Goal: Navigation & Orientation: Understand site structure

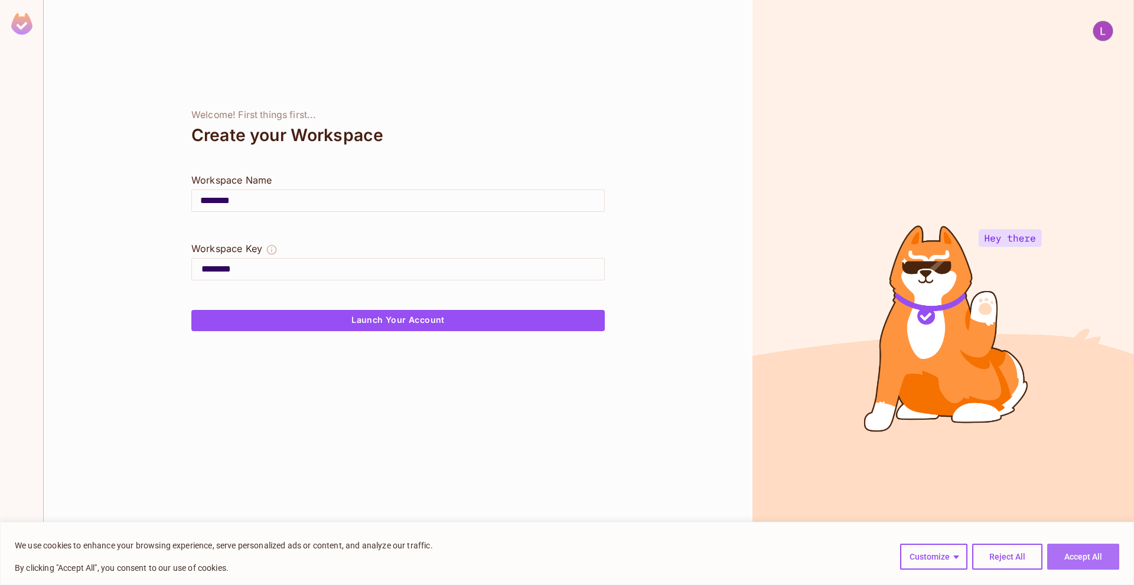
click at [1077, 552] on button "Accept All" at bounding box center [1083, 557] width 72 height 26
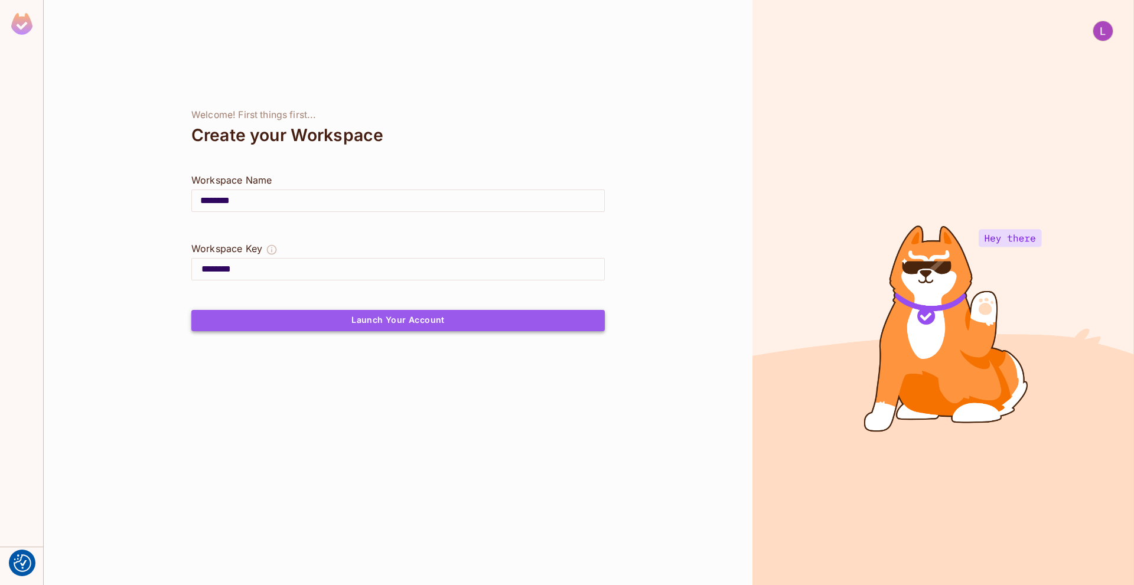
click at [348, 317] on button "Launch Your Account" at bounding box center [397, 320] width 413 height 21
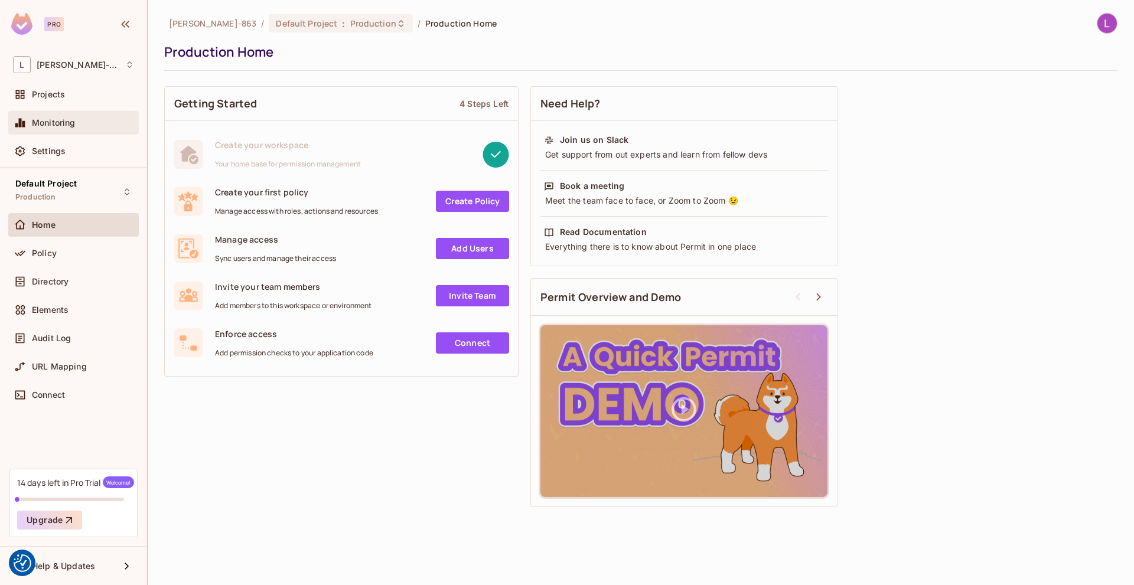
click at [56, 133] on div "Monitoring" at bounding box center [73, 123] width 131 height 24
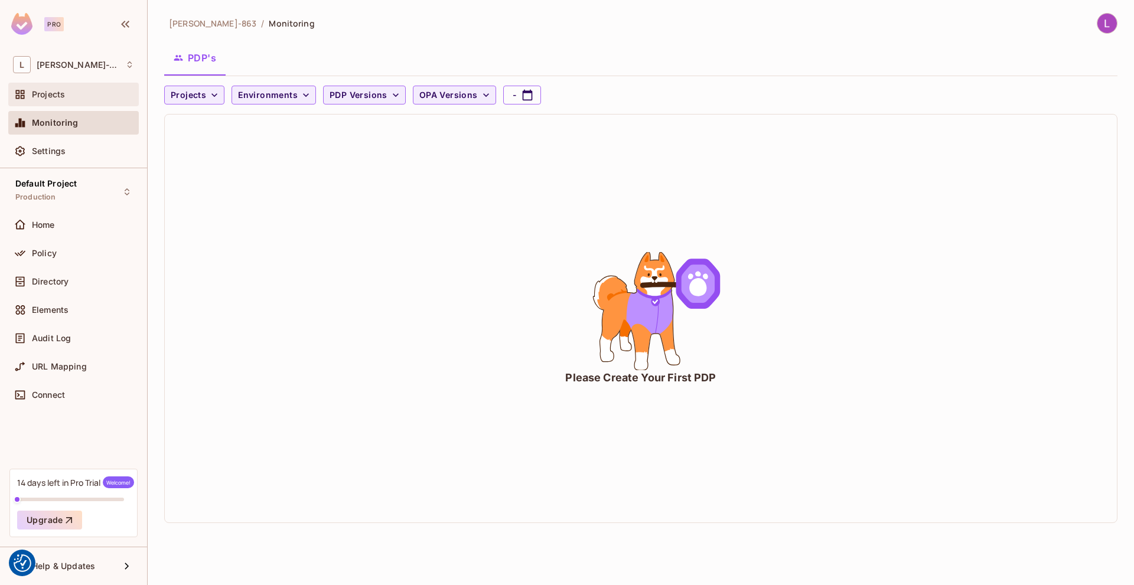
click at [68, 95] on div "Projects" at bounding box center [83, 94] width 102 height 9
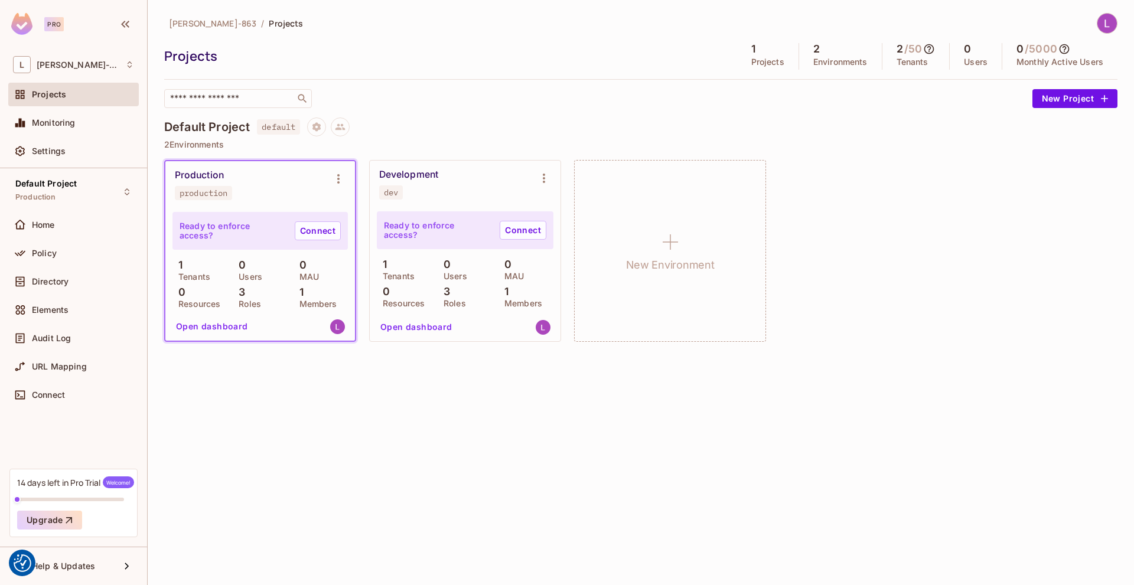
click at [217, 327] on button "Open dashboard" at bounding box center [211, 326] width 81 height 19
